Goal: Entertainment & Leisure: Consume media (video, audio)

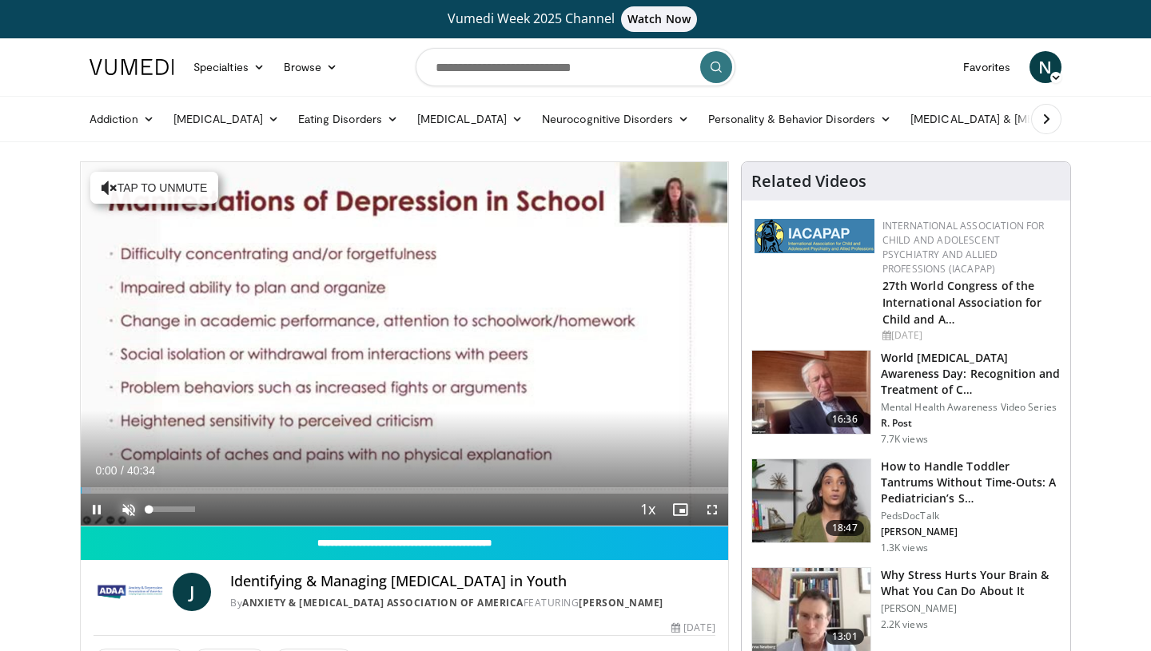
click at [125, 508] on span "Video Player" at bounding box center [129, 510] width 32 height 32
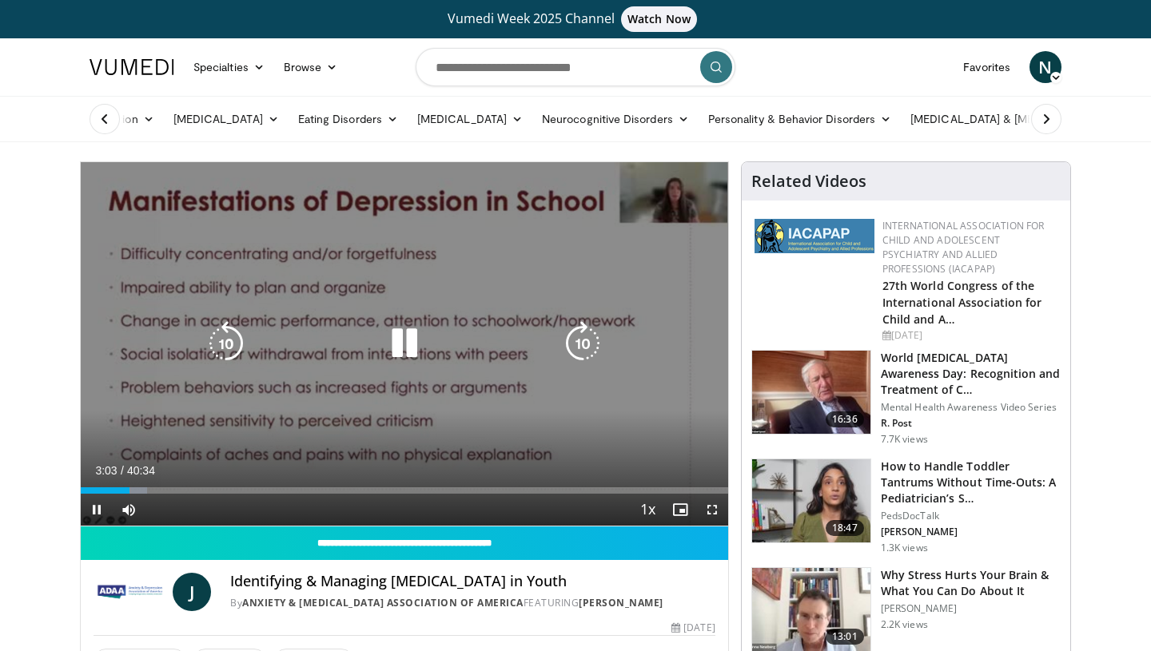
click at [403, 344] on icon "Video Player" at bounding box center [404, 343] width 45 height 45
click at [404, 345] on icon "Video Player" at bounding box center [404, 343] width 45 height 45
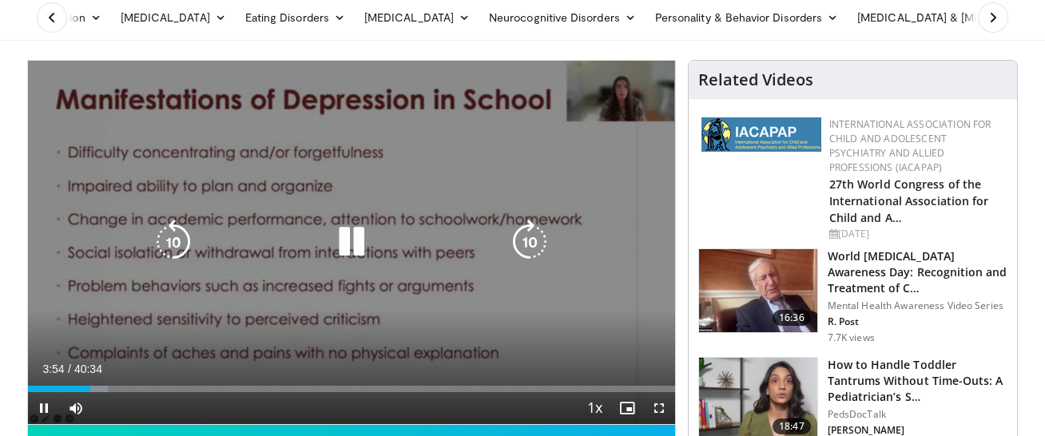
scroll to position [108, 0]
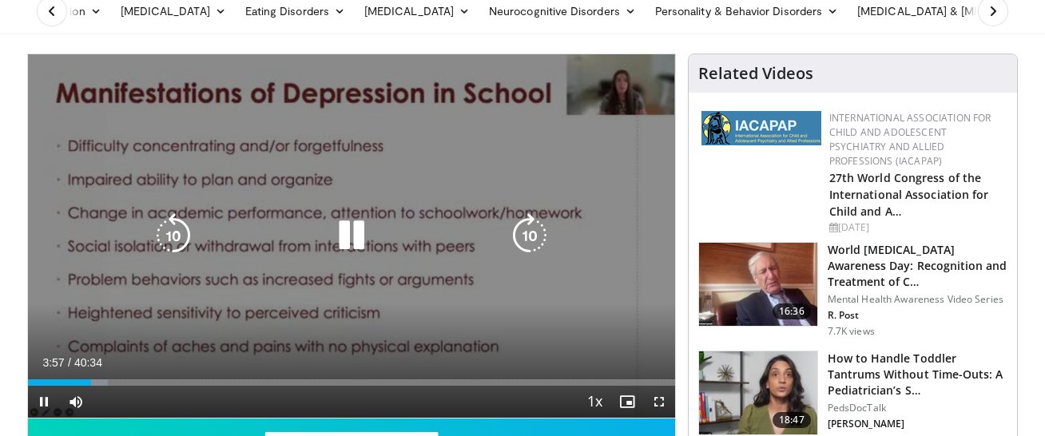
click at [363, 237] on icon "Video Player" at bounding box center [351, 235] width 45 height 45
